Goal: Information Seeking & Learning: Learn about a topic

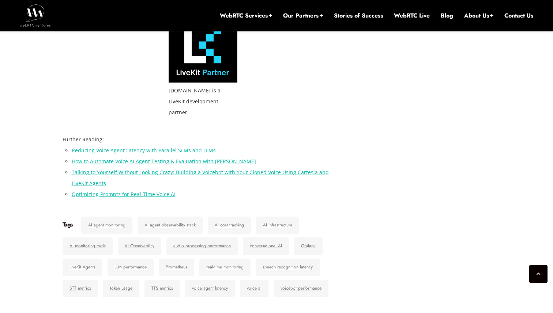
scroll to position [2337, 0]
click at [163, 147] on link "Reducing Voice Agent Latency with Parallel SLMs and LLMs" at bounding box center [144, 150] width 144 height 7
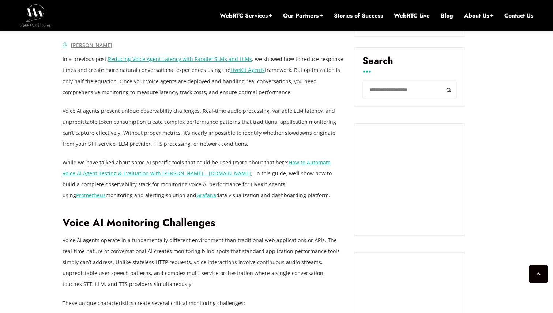
scroll to position [514, 0]
click at [121, 221] on h2 "Voice AI Monitoring Challenges" at bounding box center [202, 223] width 281 height 13
copy h2 "Monitoring"
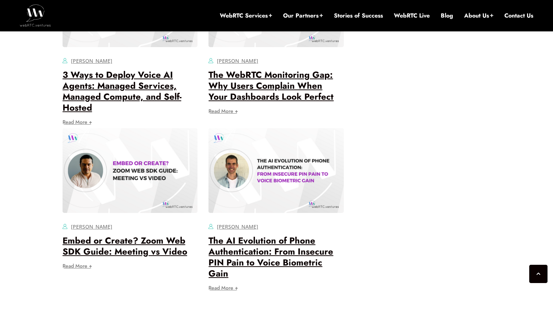
scroll to position [3046, 0]
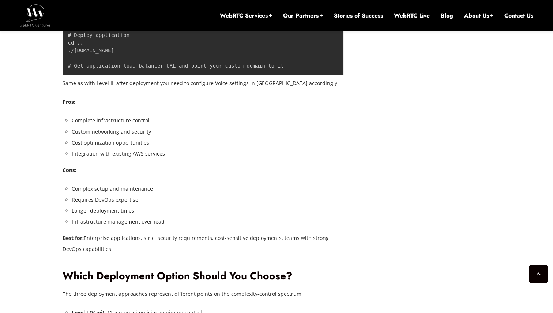
scroll to position [3979, 0]
